Goal: Task Accomplishment & Management: Use online tool/utility

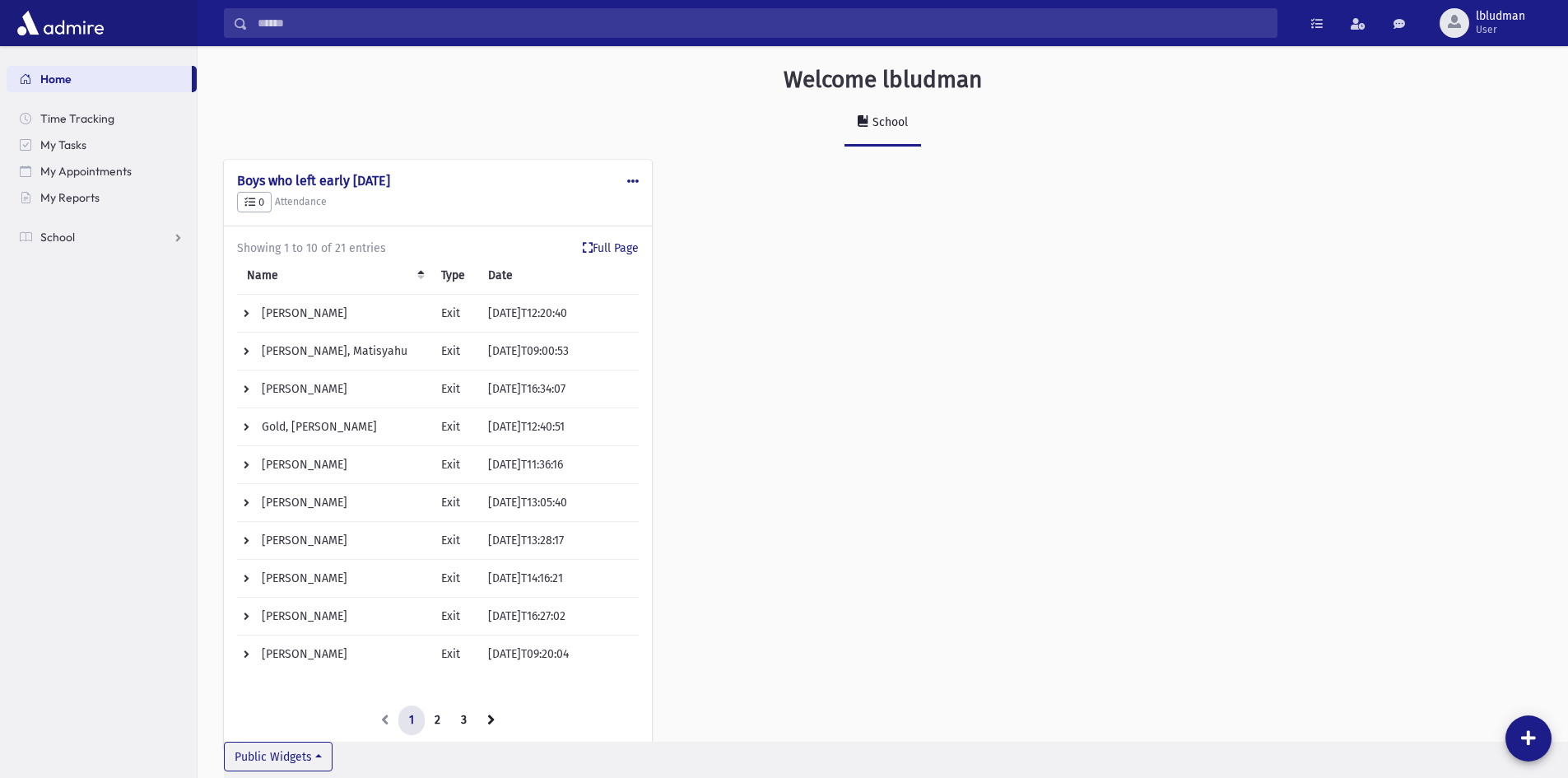
click at [891, 594] on div "Public Edit Delete Make Public Boys who left early Today 0 Attendance * Full Pa…" at bounding box center [883, 463] width 1318 height 607
click at [93, 115] on span "Time Tracking" at bounding box center [77, 118] width 74 height 15
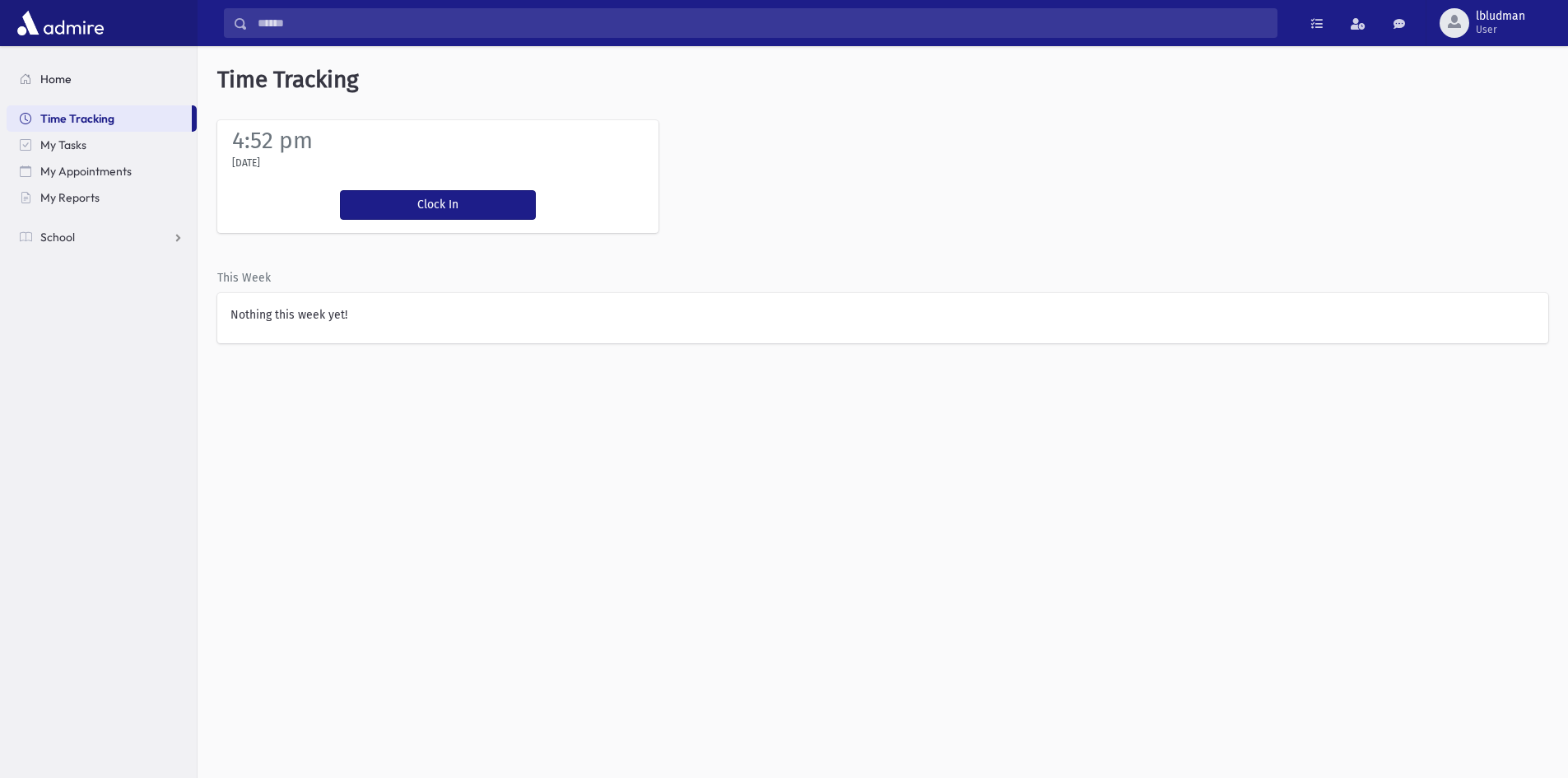
click at [70, 86] on link "Home" at bounding box center [102, 78] width 190 height 27
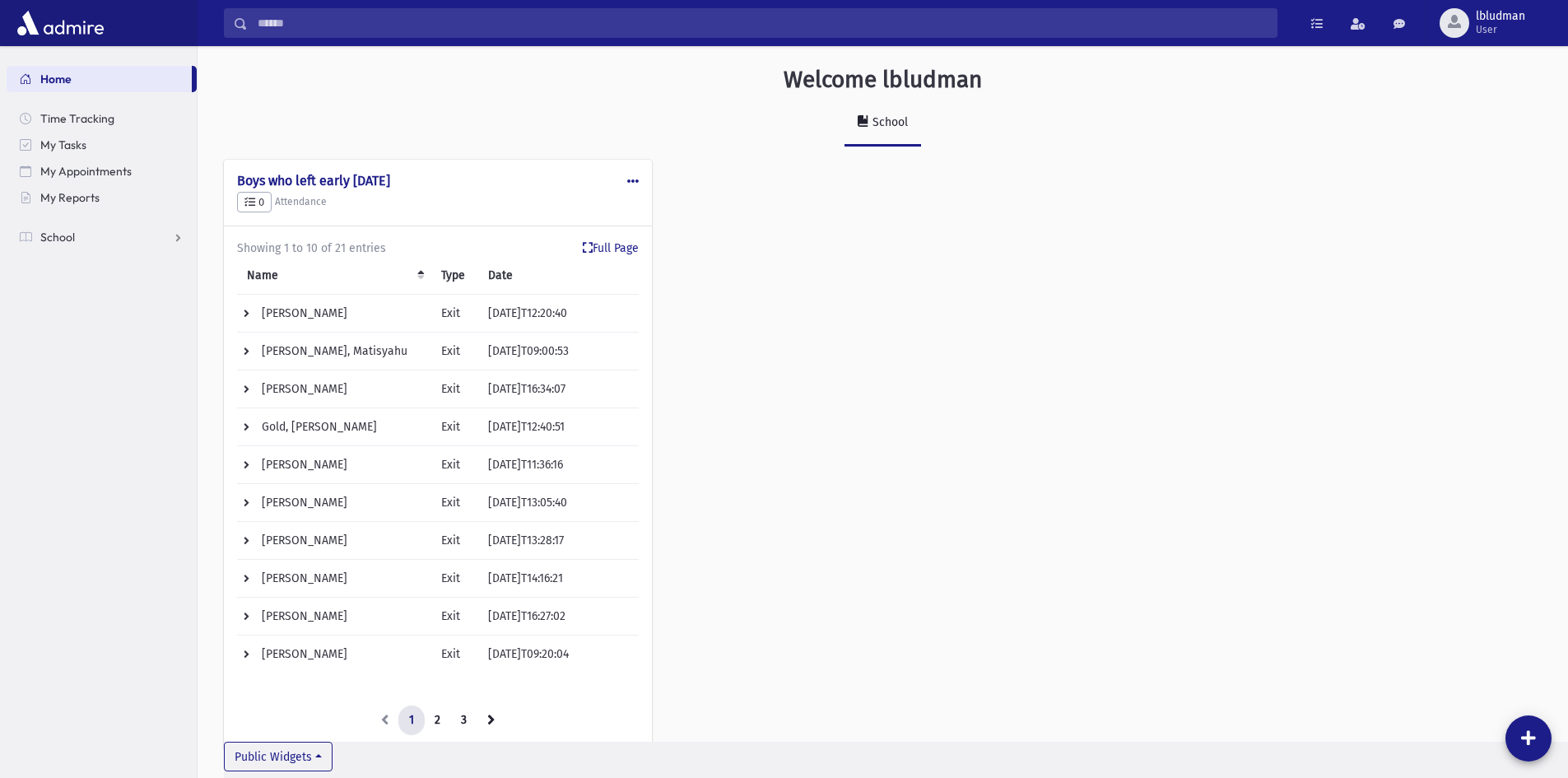
scroll to position [58, 0]
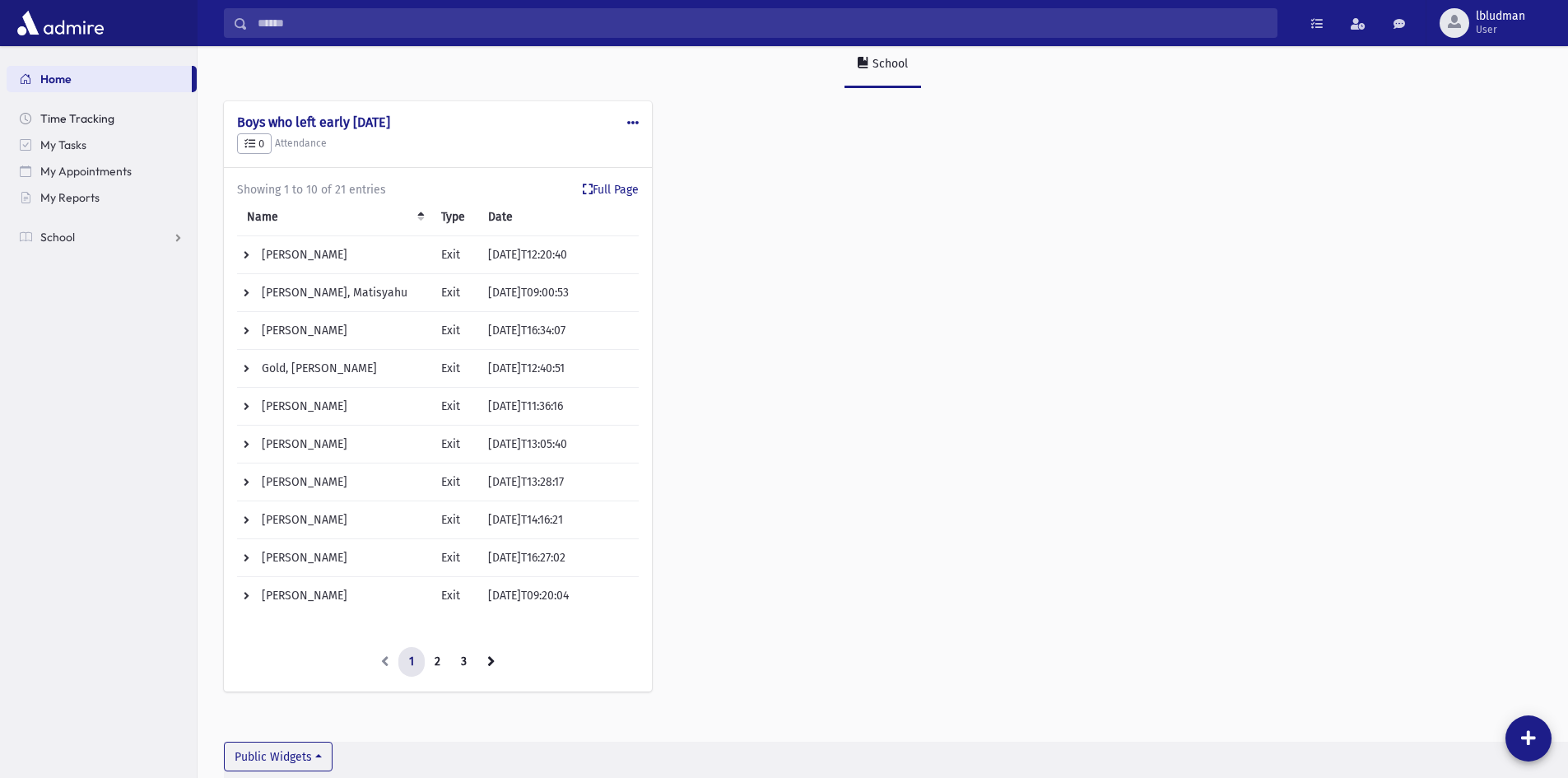
click at [68, 110] on link "Time Tracking" at bounding box center [102, 118] width 190 height 27
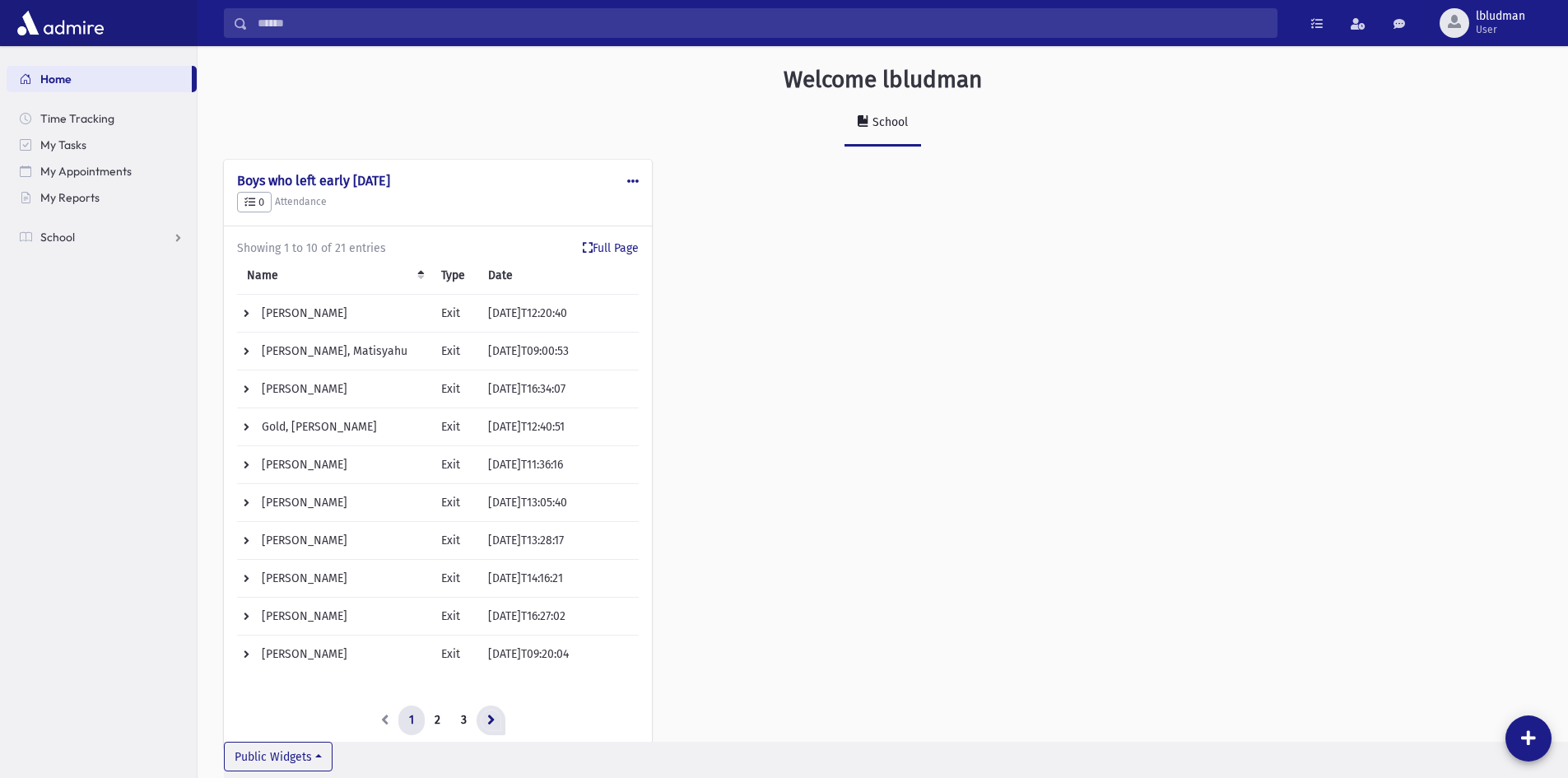
click at [493, 715] on icon at bounding box center [491, 720] width 7 height 12
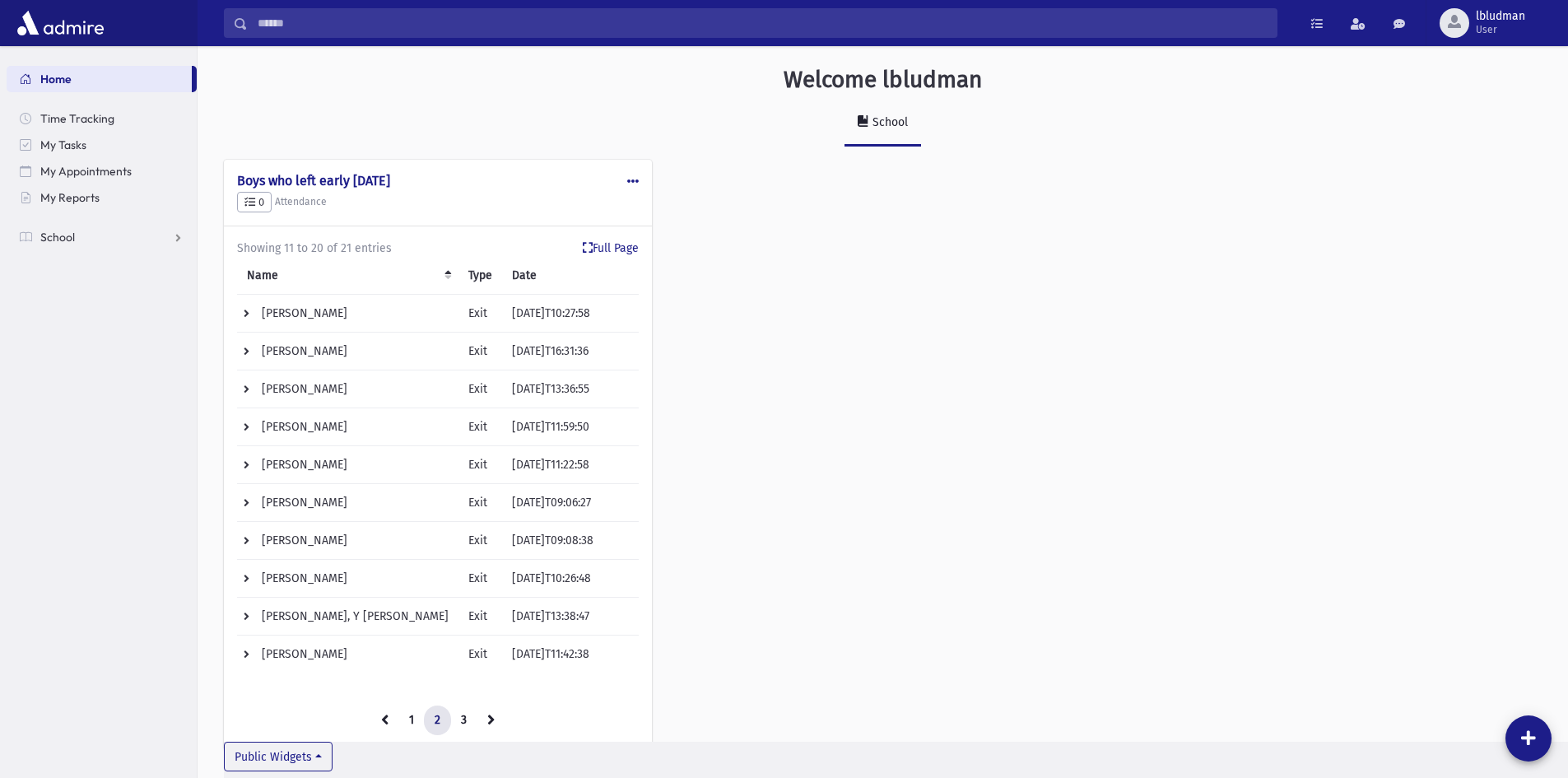
scroll to position [2, 0]
click at [493, 715] on icon at bounding box center [491, 718] width 7 height 12
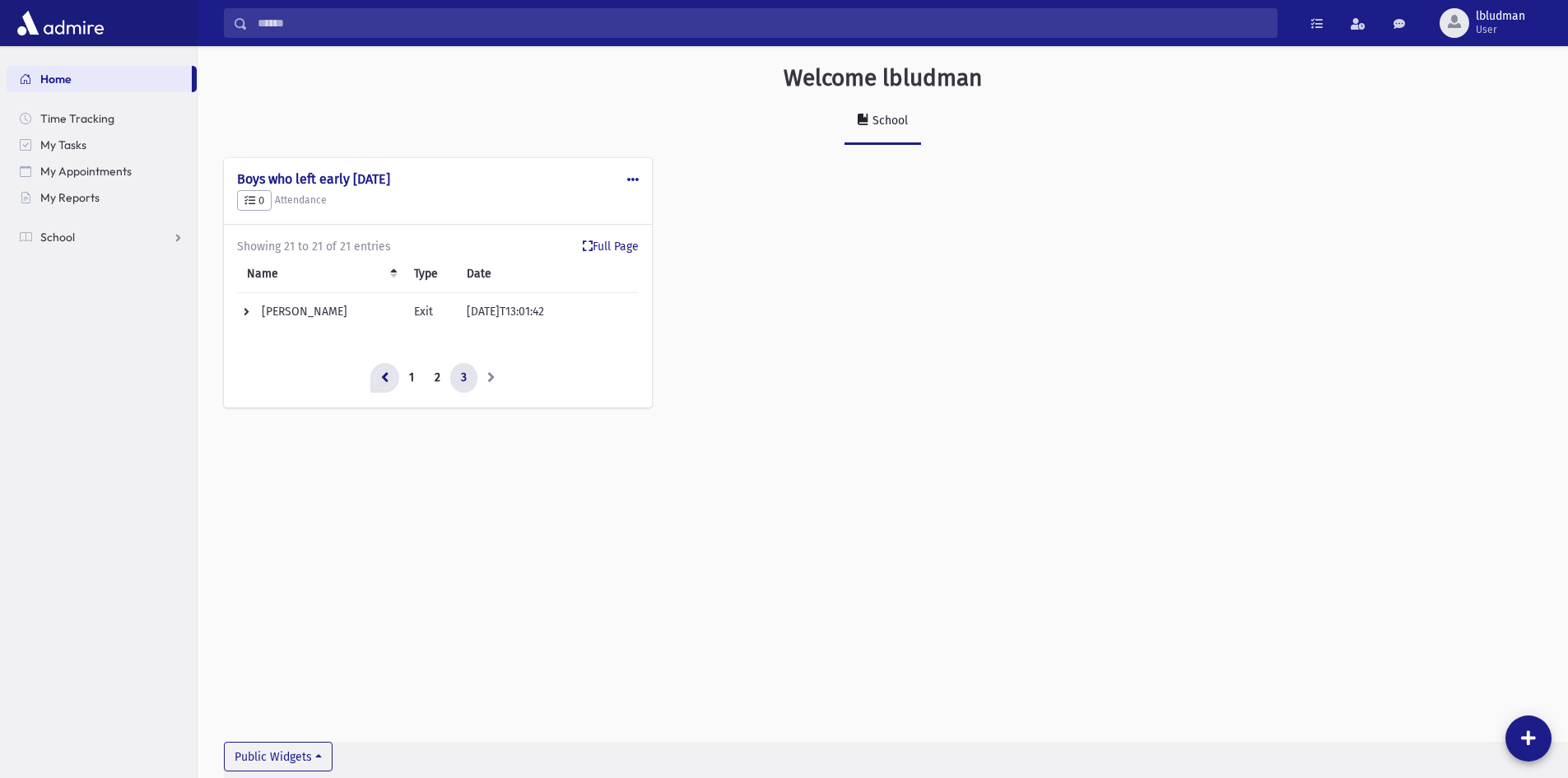
click at [389, 369] on link at bounding box center [385, 378] width 29 height 30
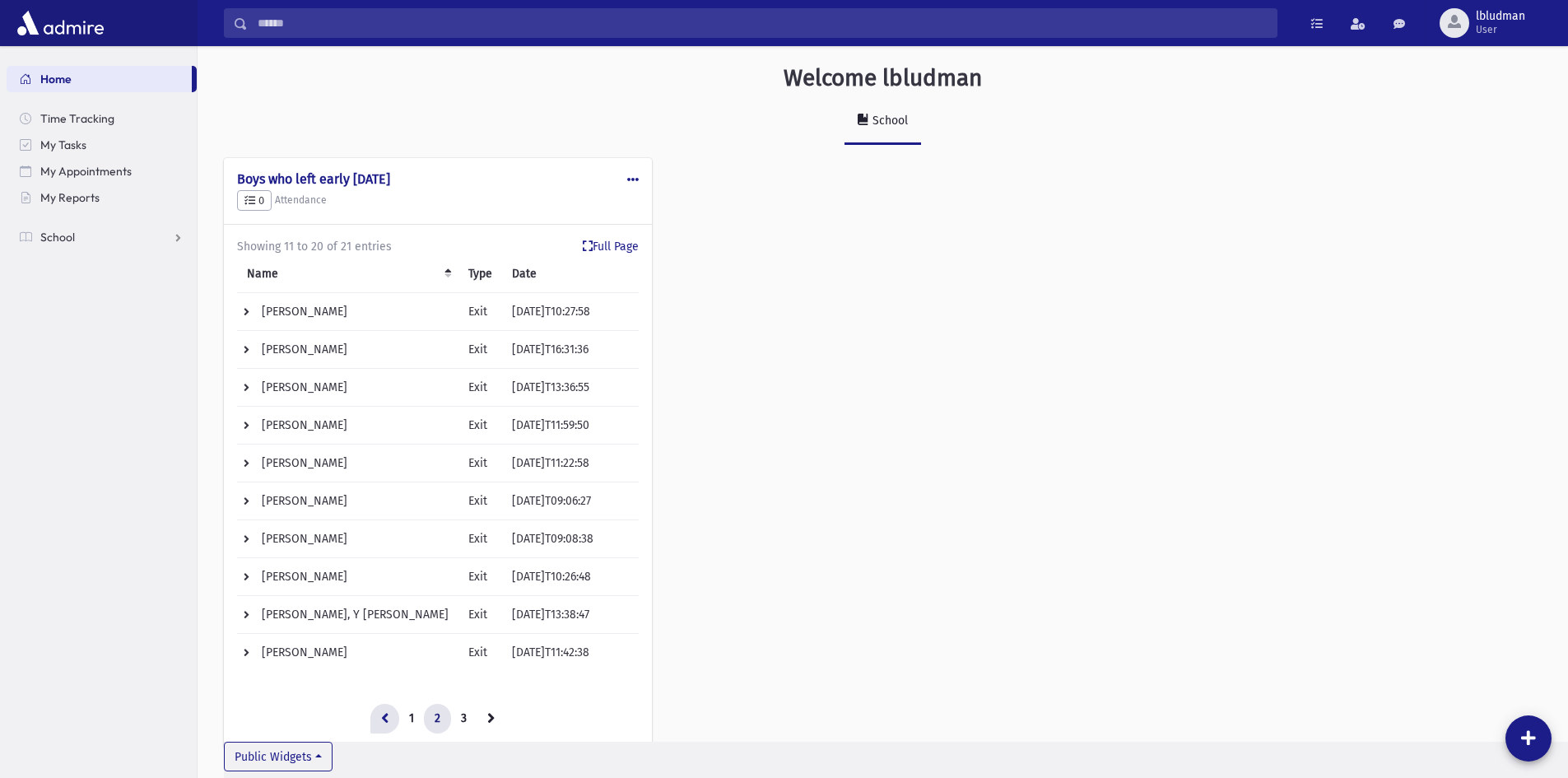
click at [377, 722] on link at bounding box center [385, 719] width 29 height 30
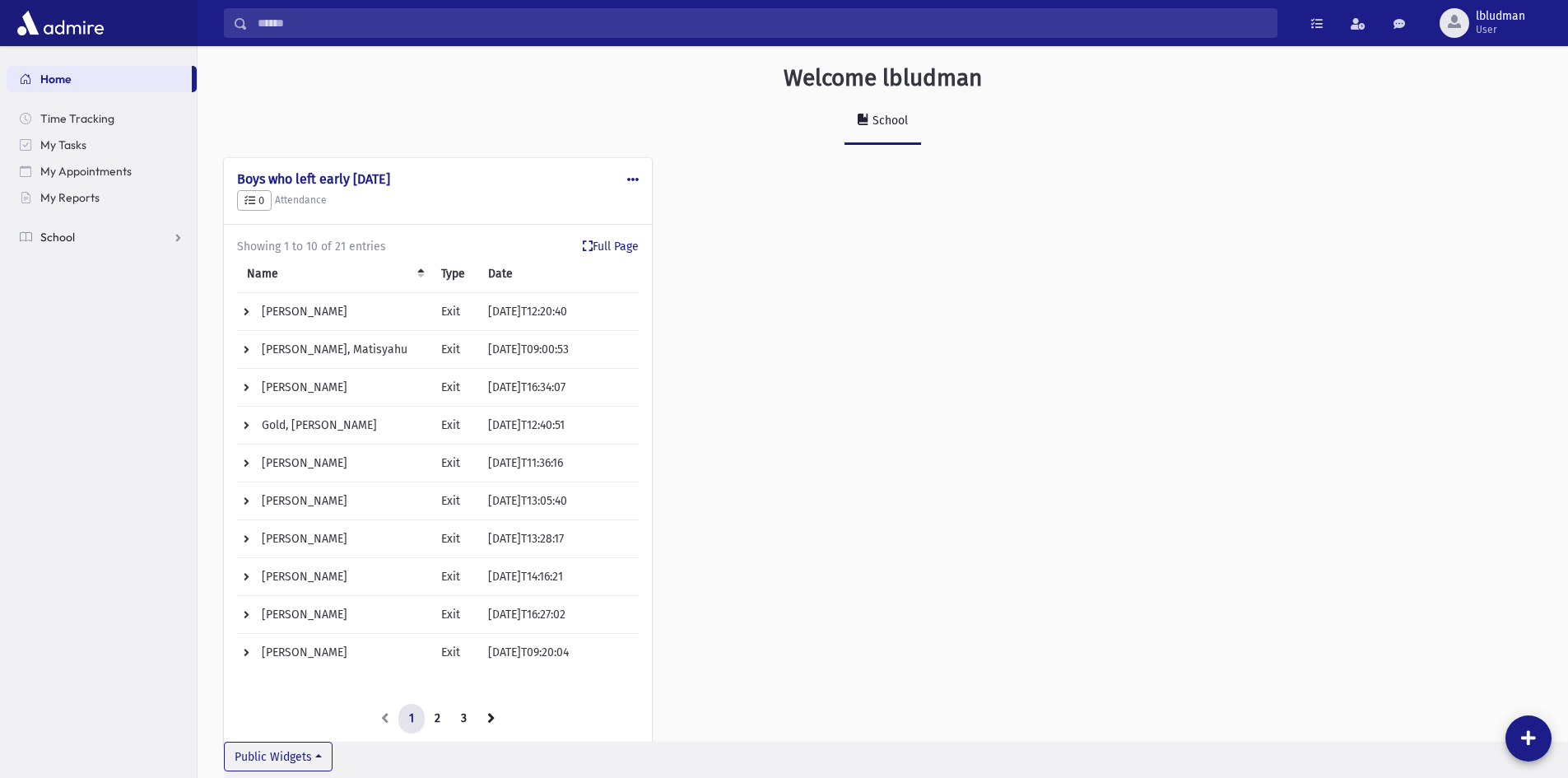
click at [75, 237] on link "School" at bounding box center [102, 237] width 190 height 27
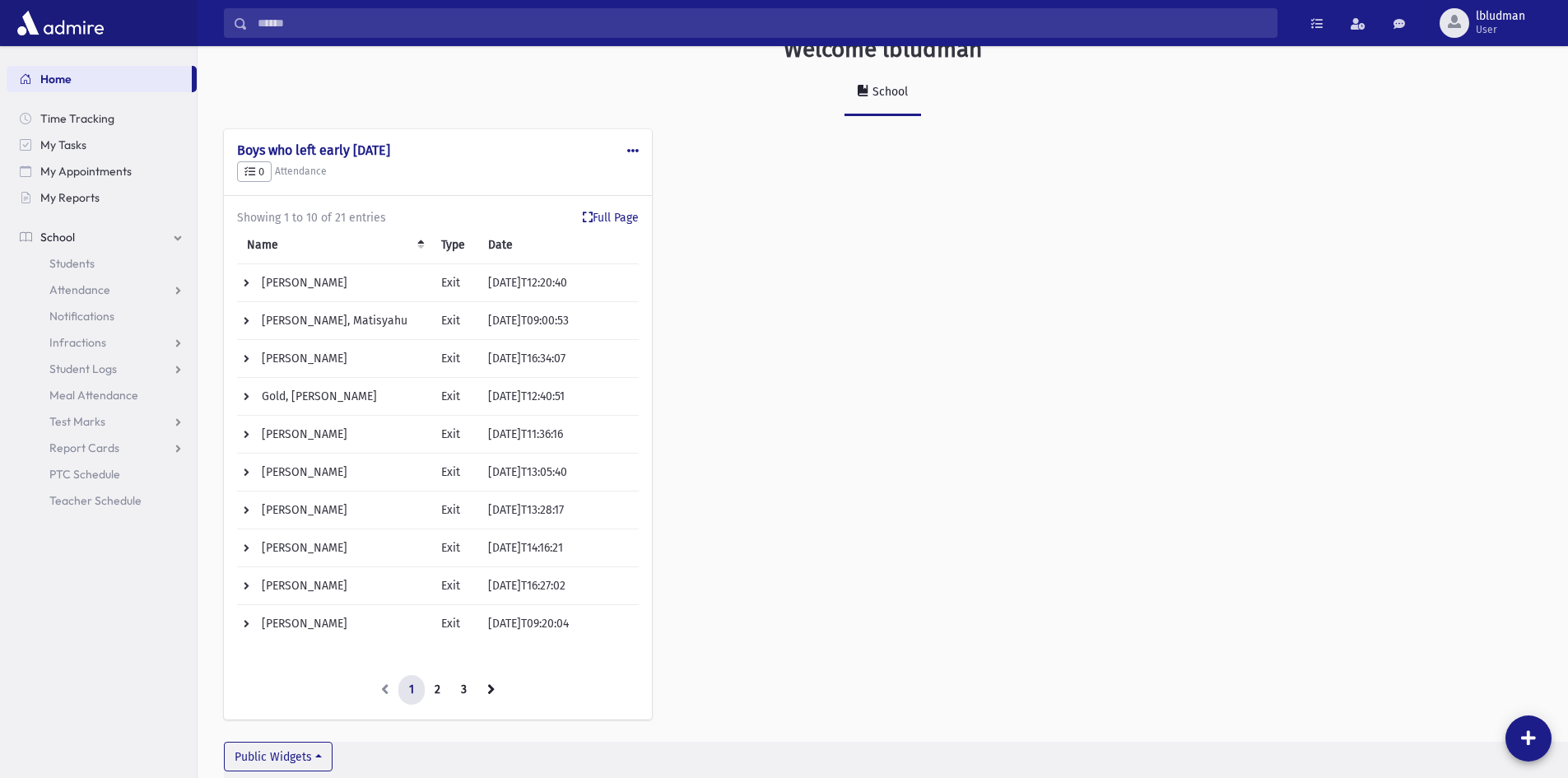
scroll to position [0, 0]
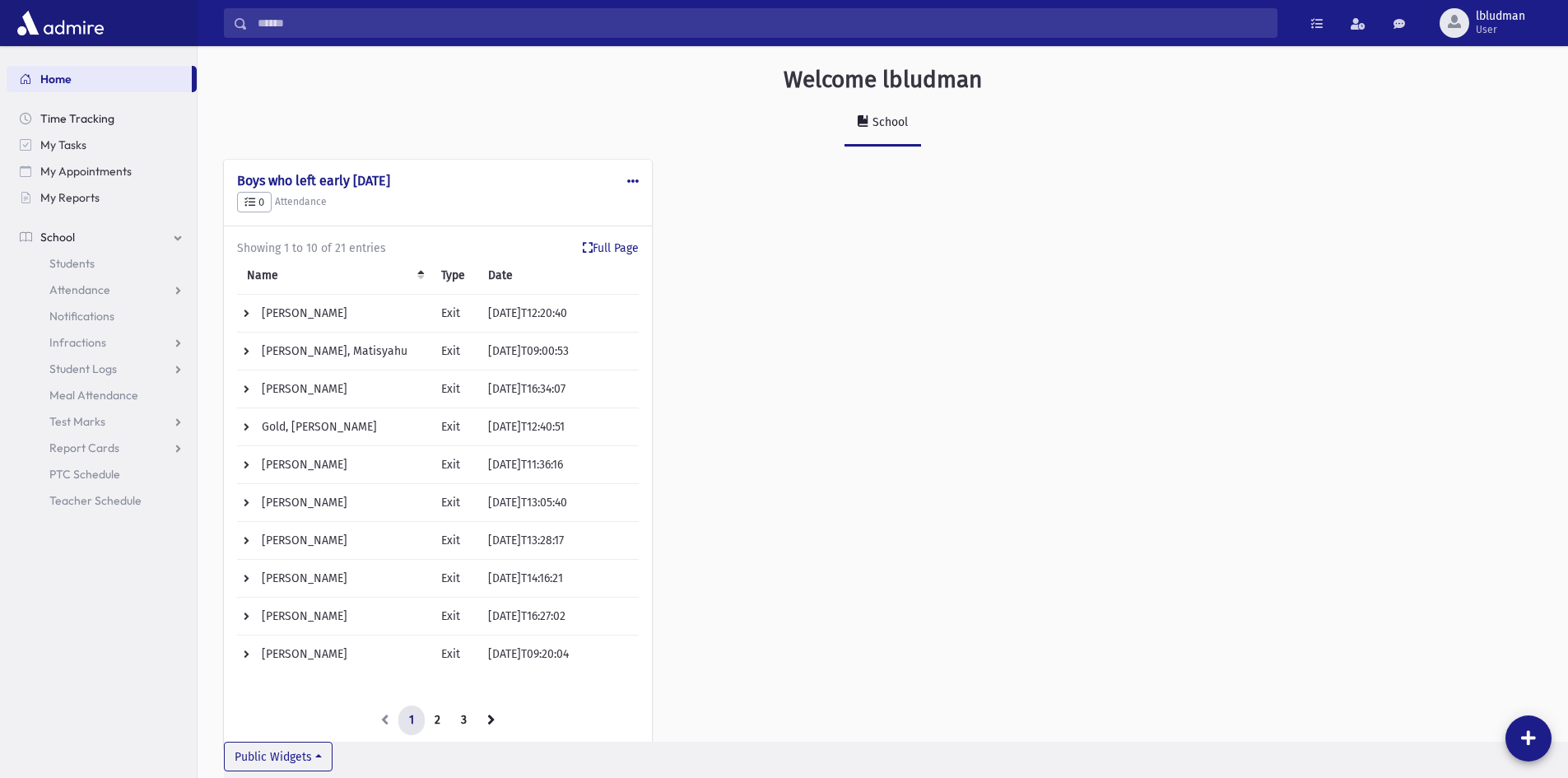
click at [70, 119] on span "Time Tracking" at bounding box center [77, 118] width 74 height 15
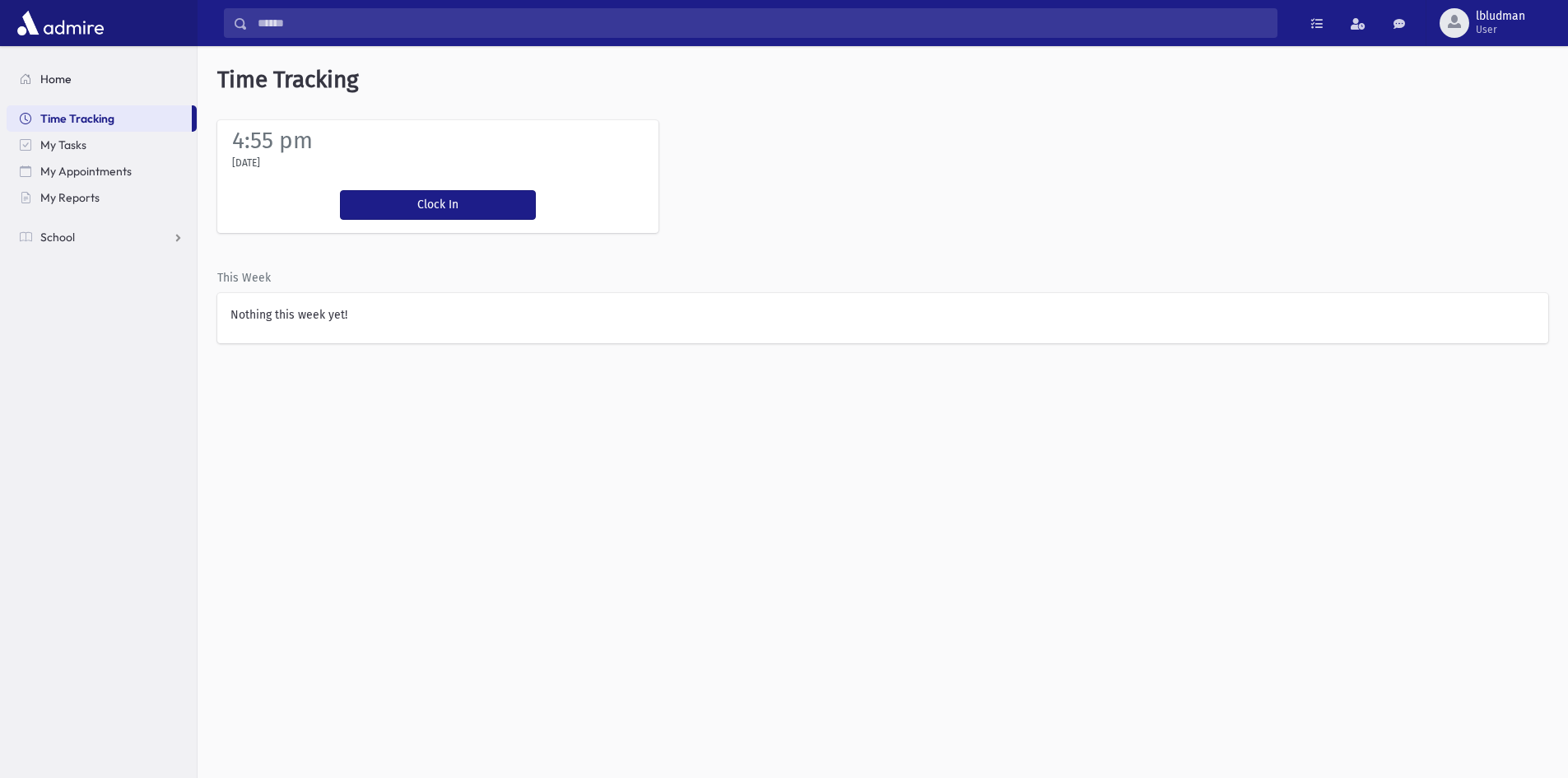
click at [57, 75] on span "Home" at bounding box center [56, 78] width 32 height 15
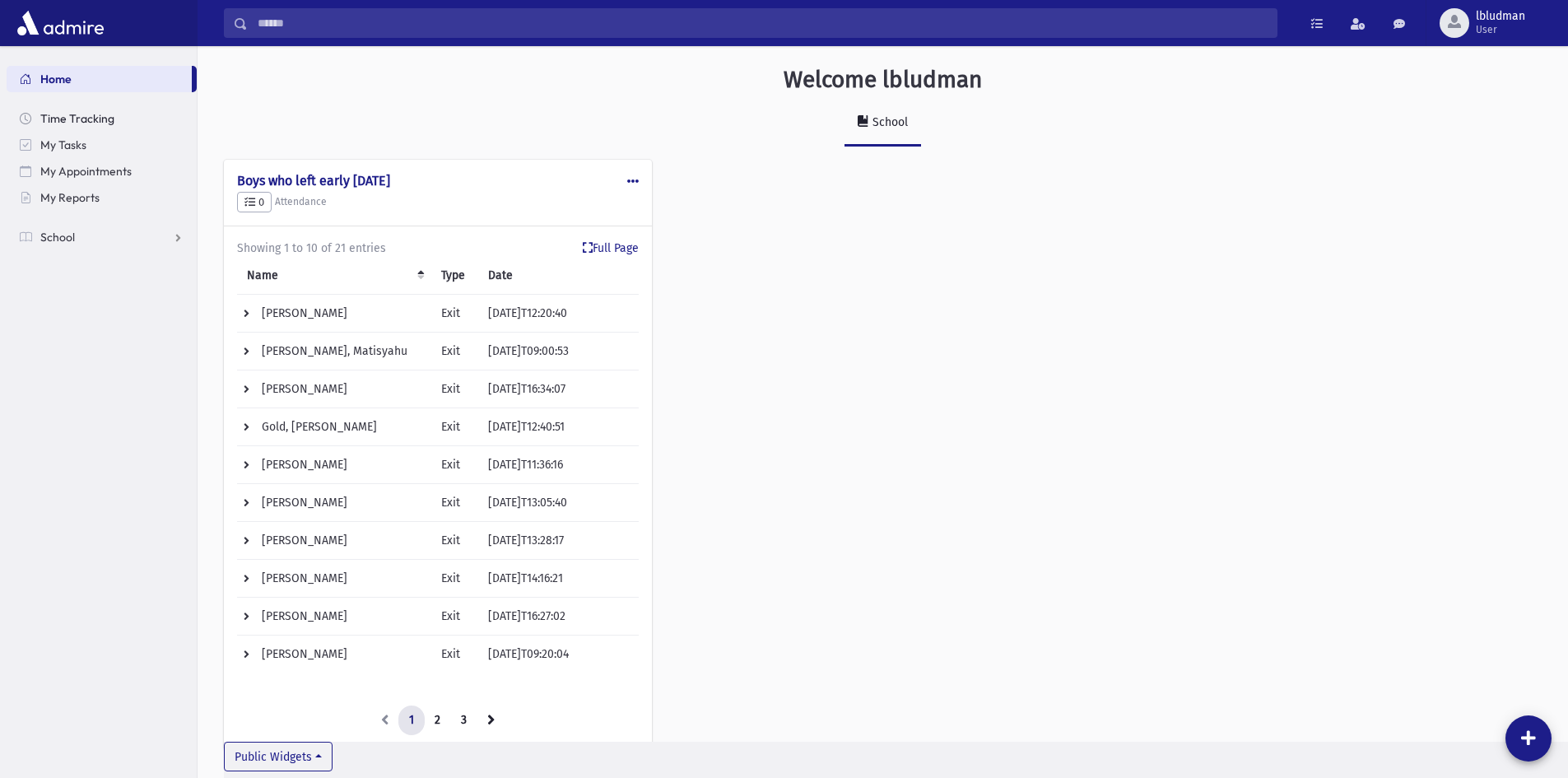
click at [97, 115] on span "Time Tracking" at bounding box center [77, 118] width 74 height 15
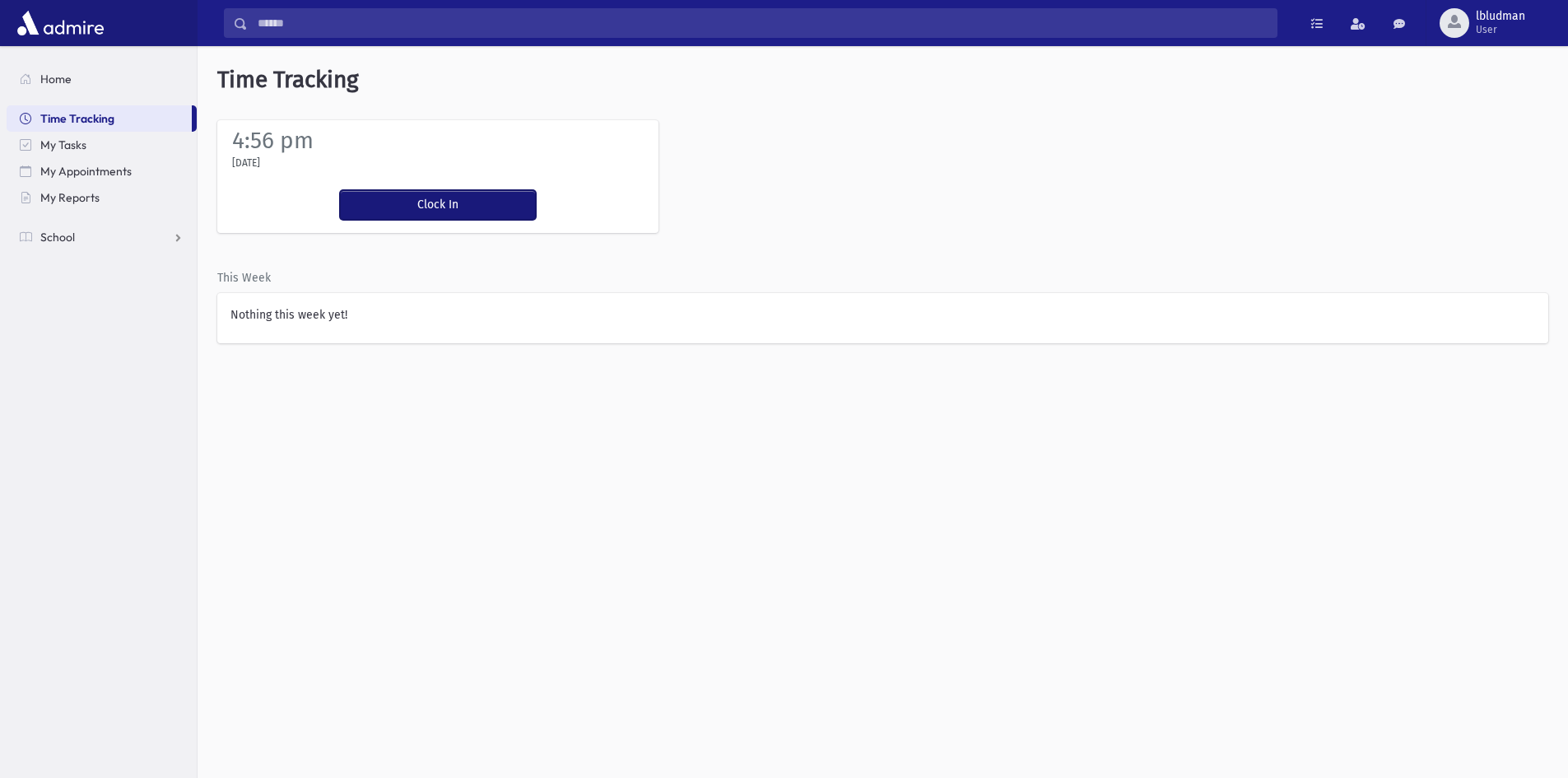
click at [438, 211] on button "Clock In" at bounding box center [438, 205] width 196 height 30
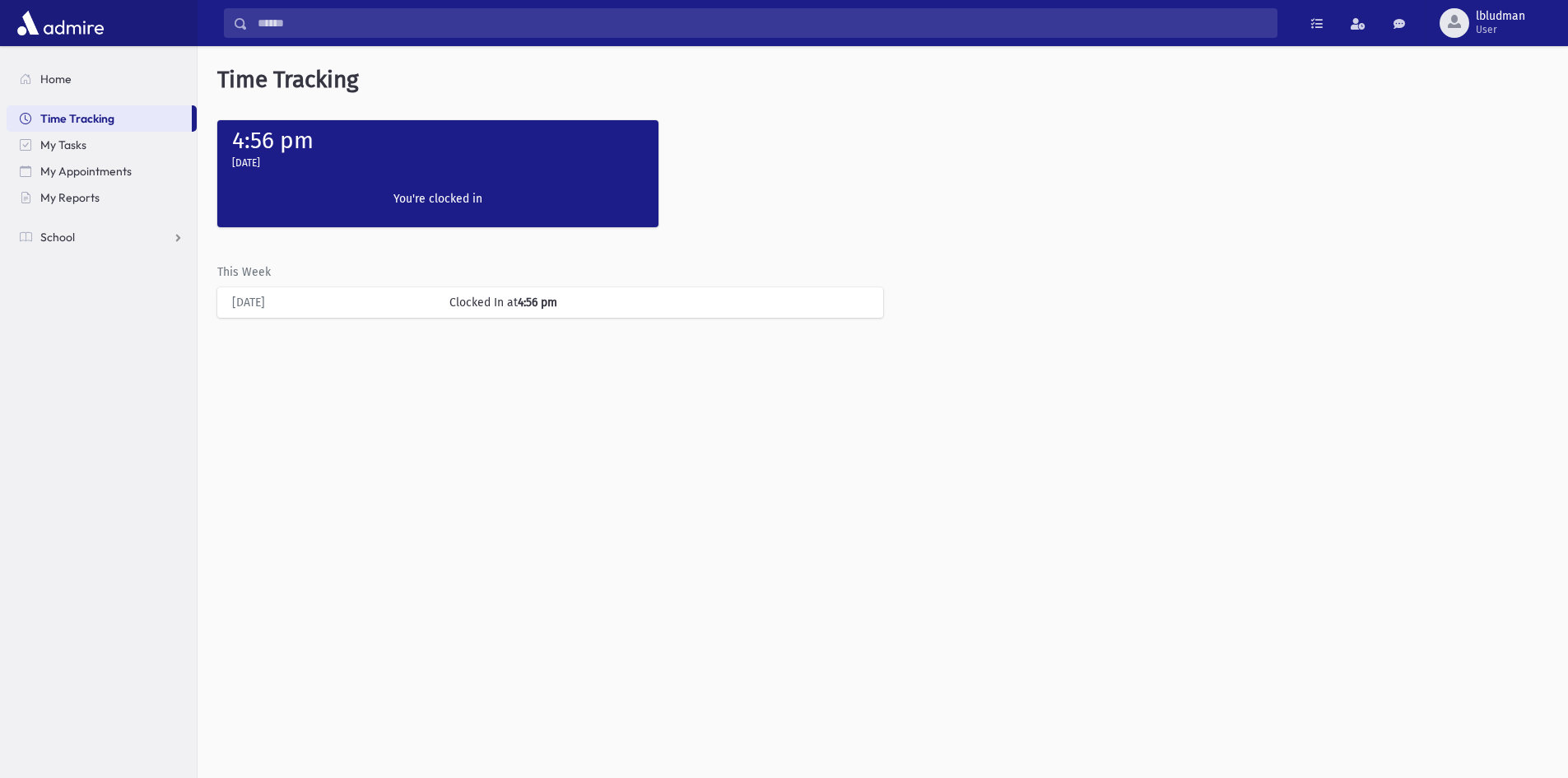
click at [432, 211] on div "Clock In You're clocked in" at bounding box center [438, 202] width 212 height 51
click at [441, 190] on label "You're clocked in" at bounding box center [438, 198] width 196 height 17
click at [413, 198] on label "You're clocked in" at bounding box center [438, 198] width 196 height 17
click at [498, 298] on div "Clocked In at 4:56 pm" at bounding box center [658, 301] width 434 height 17
click at [244, 291] on div "Today Clocked In at 4:56 pm" at bounding box center [550, 302] width 649 height 31
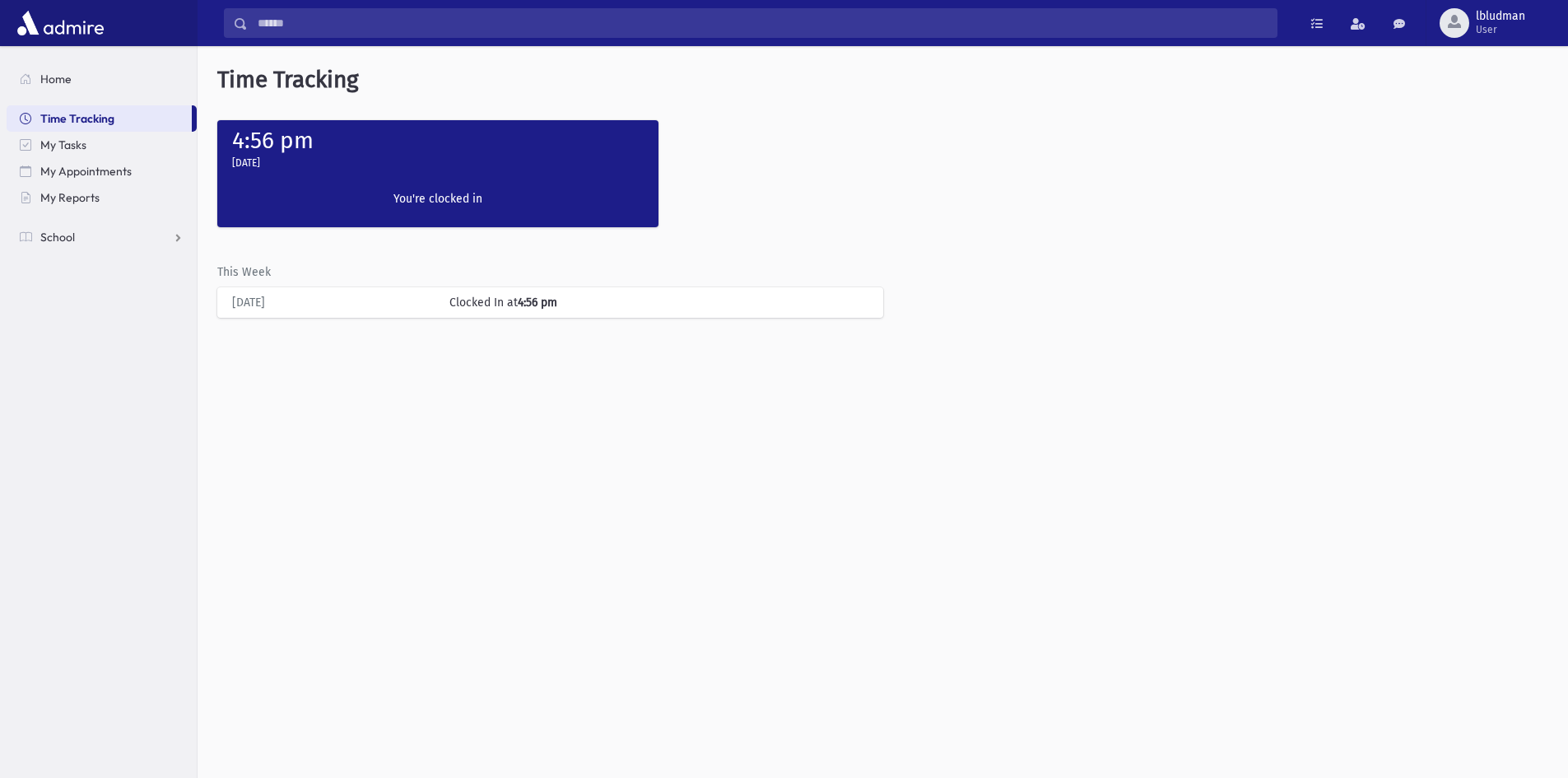
click at [244, 299] on div "[DATE]" at bounding box center [332, 301] width 217 height 17
click at [488, 195] on label "You're clocked in" at bounding box center [438, 198] width 196 height 17
click at [94, 114] on span "Time Tracking" at bounding box center [77, 118] width 74 height 15
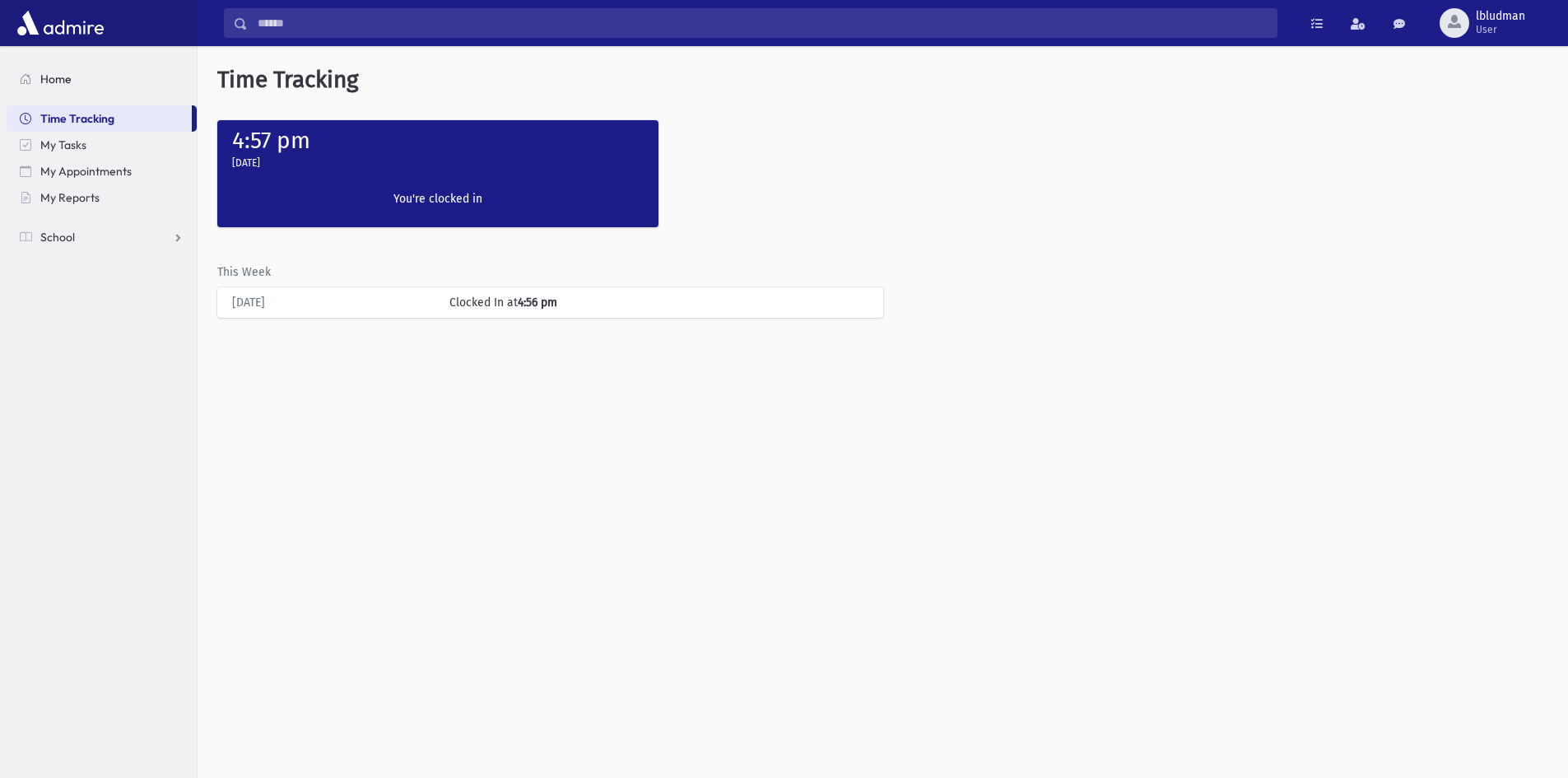
click at [65, 86] on link "Home" at bounding box center [102, 78] width 190 height 27
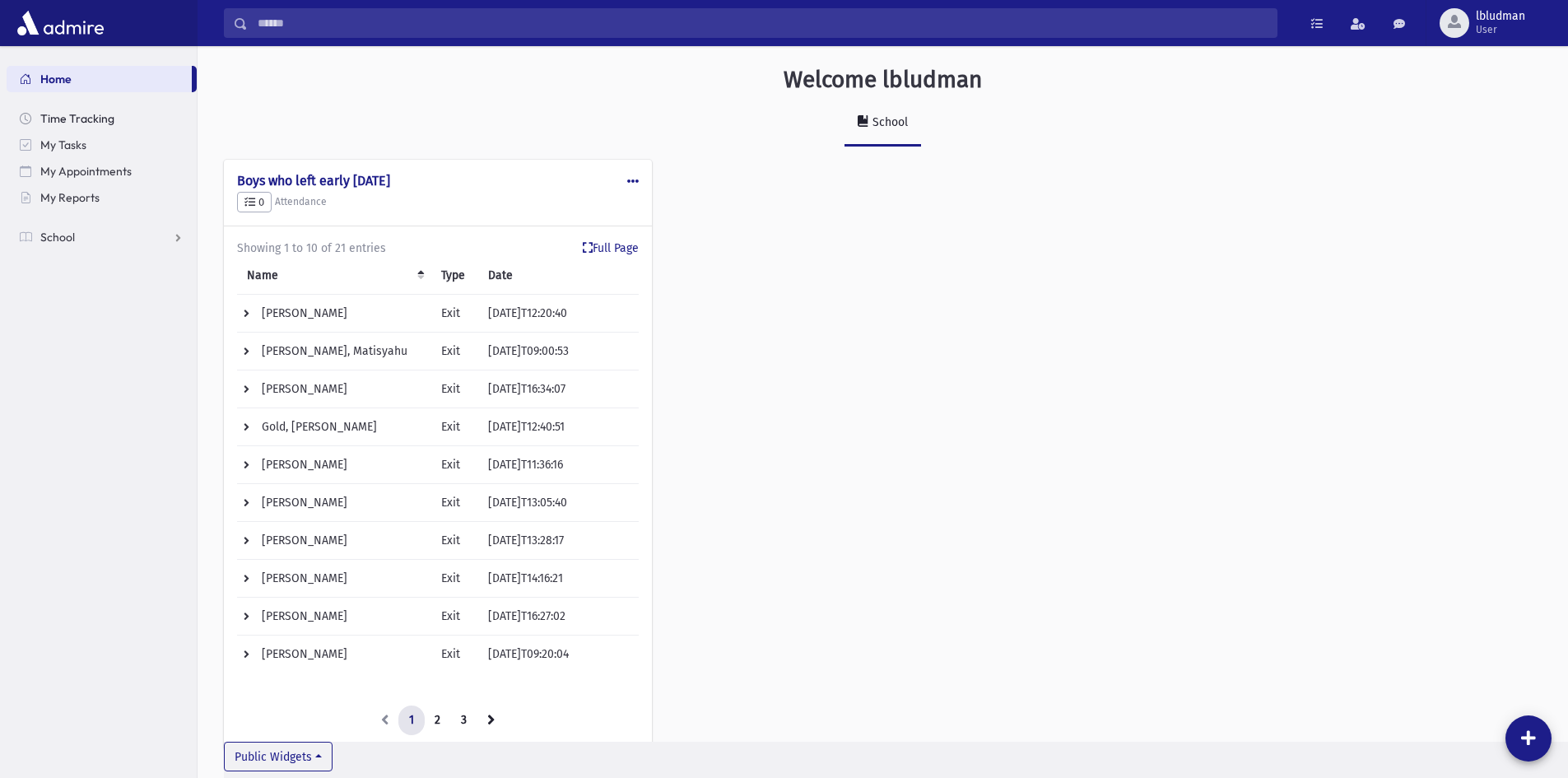
click at [81, 112] on span "Time Tracking" at bounding box center [77, 118] width 74 height 15
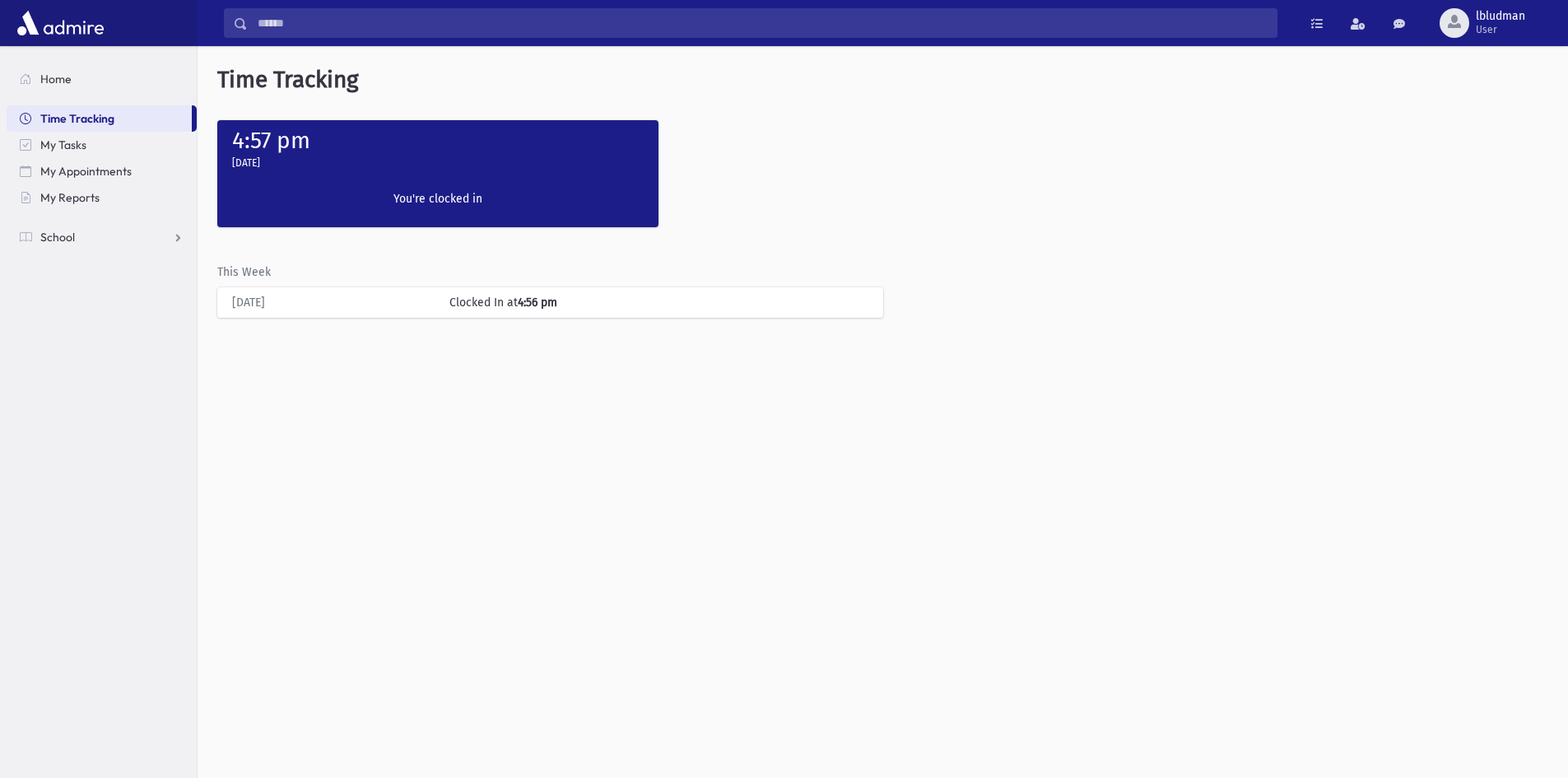
click at [430, 206] on label "You're clocked in" at bounding box center [438, 198] width 196 height 17
click at [517, 307] on div "Clocked In at 4:56 pm" at bounding box center [658, 301] width 434 height 17
click at [454, 203] on label "You're clocked in" at bounding box center [438, 198] width 196 height 17
click at [503, 306] on div "Clocked In at 4:56 pm" at bounding box center [658, 301] width 434 height 17
drag, startPoint x: 571, startPoint y: 305, endPoint x: 242, endPoint y: 307, distance: 329.0
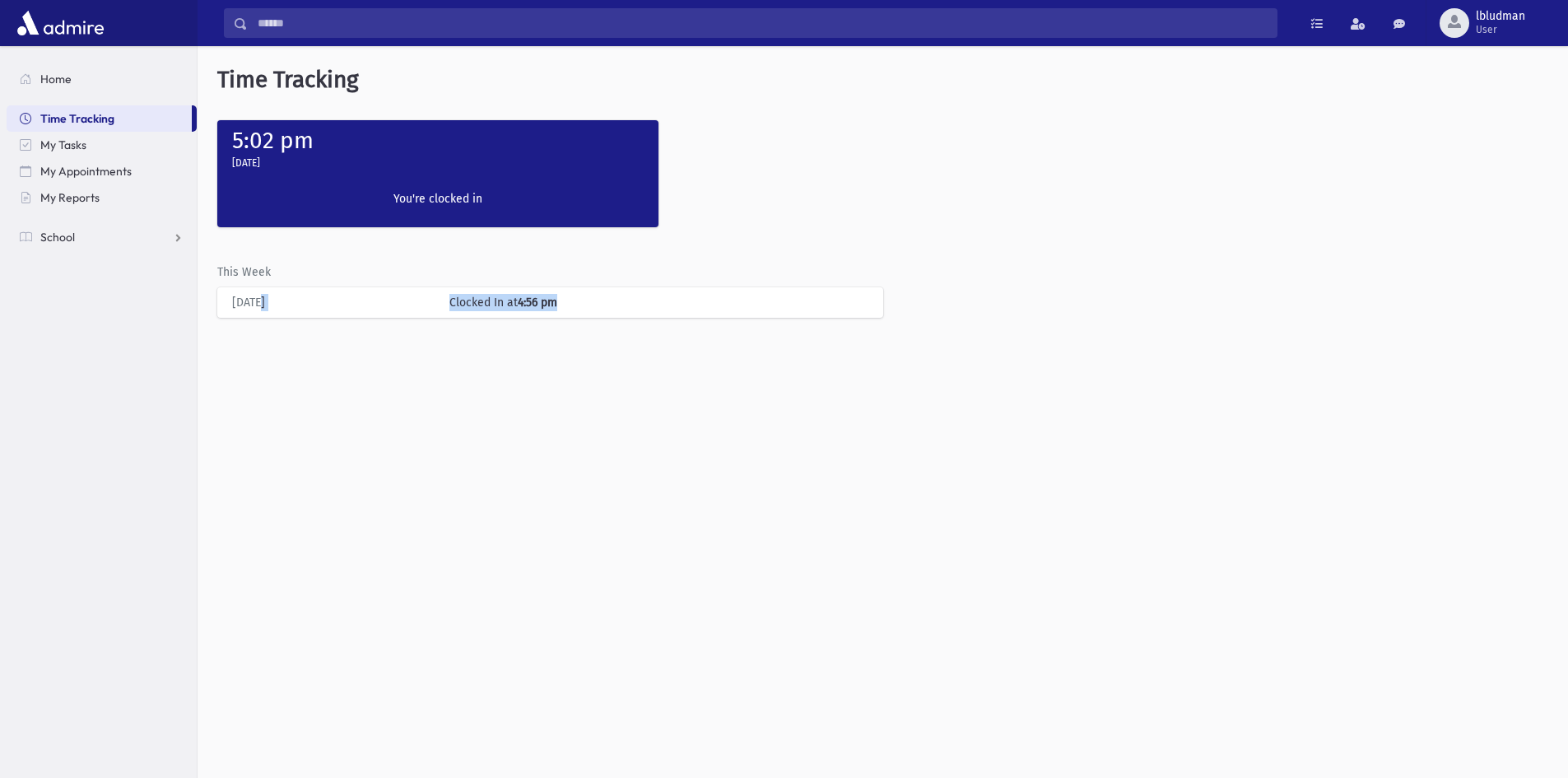
click at [249, 326] on div "Time Tracking 5:02 pm [DATE] Clock In You're clocked in This Week [DATE] Clocke…" at bounding box center [882, 412] width 1371 height 731
click at [242, 300] on div "[DATE]" at bounding box center [332, 301] width 217 height 17
click at [248, 269] on label "This Week" at bounding box center [244, 272] width 54 height 17
click at [1539, 20] on span "lbludman User" at bounding box center [1507, 23] width 75 height 27
click at [1495, 134] on link "Classroom Mode" at bounding box center [1491, 137] width 132 height 31
